Goal: Transaction & Acquisition: Purchase product/service

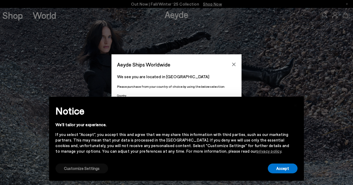
click at [76, 169] on button "Customize Settings" at bounding box center [82, 169] width 53 height 10
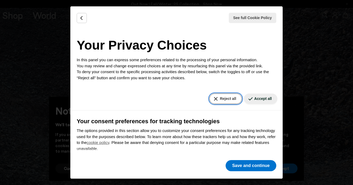
click at [231, 101] on button "Reject all" at bounding box center [226, 99] width 32 height 10
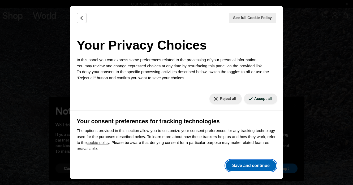
click at [243, 163] on button "Save and continue" at bounding box center [251, 165] width 51 height 11
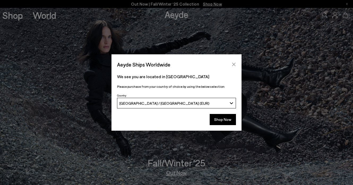
click at [235, 63] on icon "Close" at bounding box center [234, 64] width 4 height 4
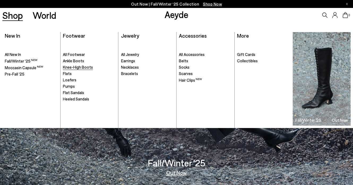
click at [73, 69] on span "Knee-High Boots" at bounding box center [78, 67] width 30 height 5
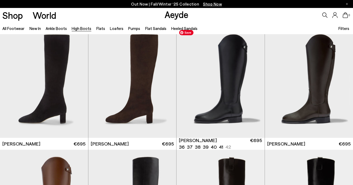
scroll to position [867, 0]
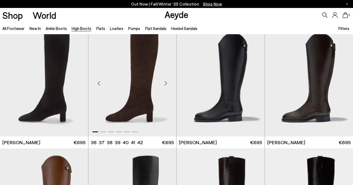
click at [166, 86] on div "Next slide" at bounding box center [166, 83] width 16 height 16
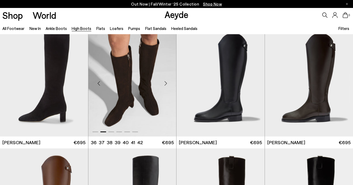
click at [166, 86] on div "Next slide" at bounding box center [166, 83] width 16 height 16
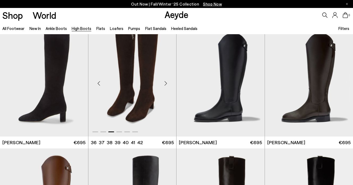
click at [166, 86] on div "Next slide" at bounding box center [166, 83] width 16 height 16
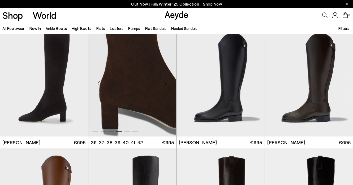
click at [166, 86] on div "Next slide" at bounding box center [166, 83] width 16 height 16
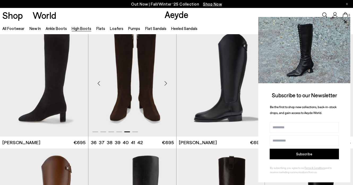
click at [166, 86] on div "Next slide" at bounding box center [166, 83] width 16 height 16
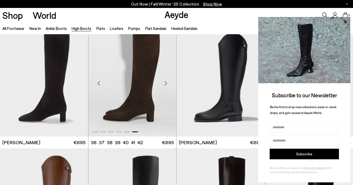
click at [166, 86] on div "Next slide" at bounding box center [166, 83] width 16 height 16
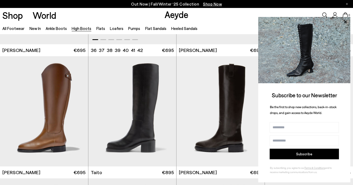
scroll to position [962, 0]
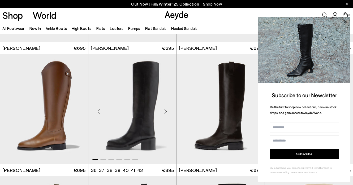
click at [167, 110] on div "Next slide" at bounding box center [166, 112] width 16 height 16
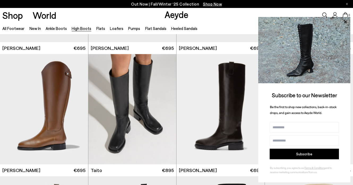
scroll to position [971, 0]
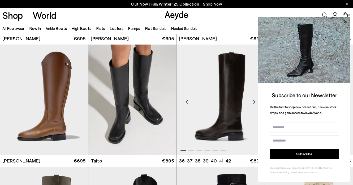
click at [253, 104] on div "Next slide" at bounding box center [254, 102] width 16 height 16
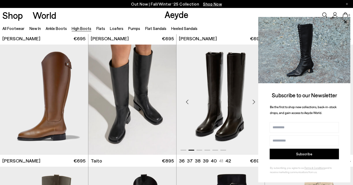
click at [253, 104] on div "Next slide" at bounding box center [254, 102] width 16 height 16
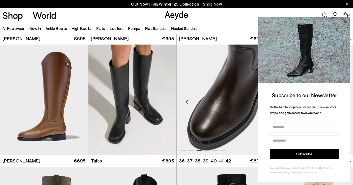
click at [253, 104] on div "Next slide" at bounding box center [254, 102] width 16 height 16
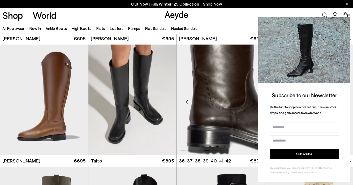
click at [253, 104] on div "Next slide" at bounding box center [254, 102] width 16 height 16
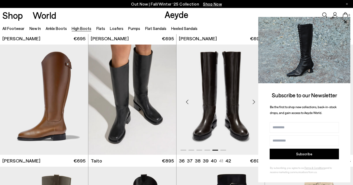
click at [253, 104] on div "Next slide" at bounding box center [254, 102] width 16 height 16
